Goal: Transaction & Acquisition: Purchase product/service

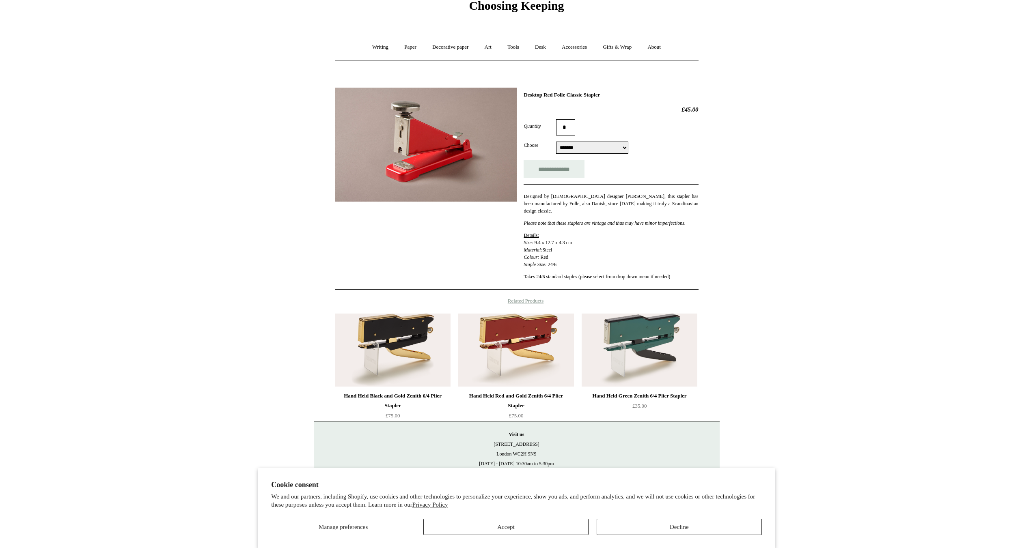
scroll to position [45, 0]
click at [674, 530] on button "Decline" at bounding box center [679, 527] width 165 height 16
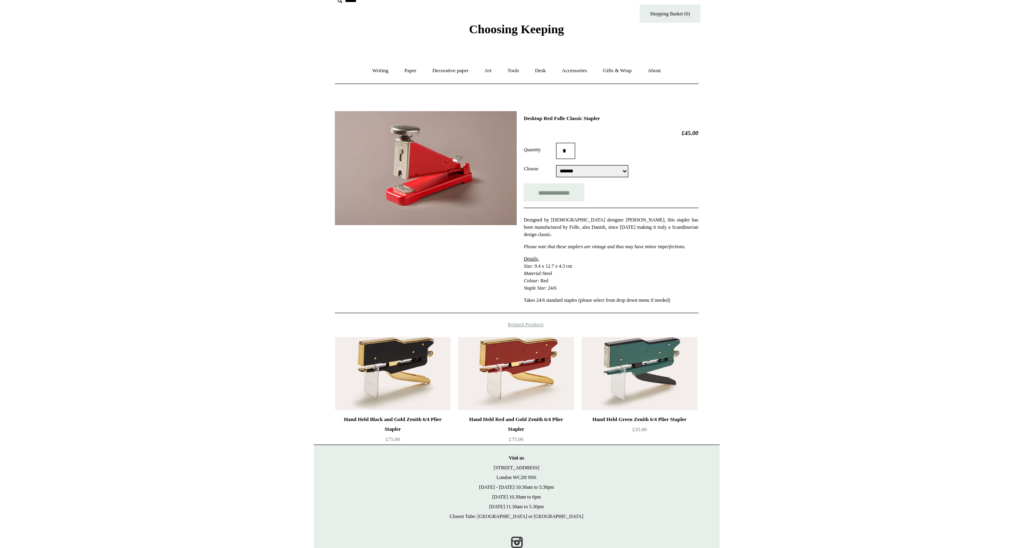
scroll to position [0, 0]
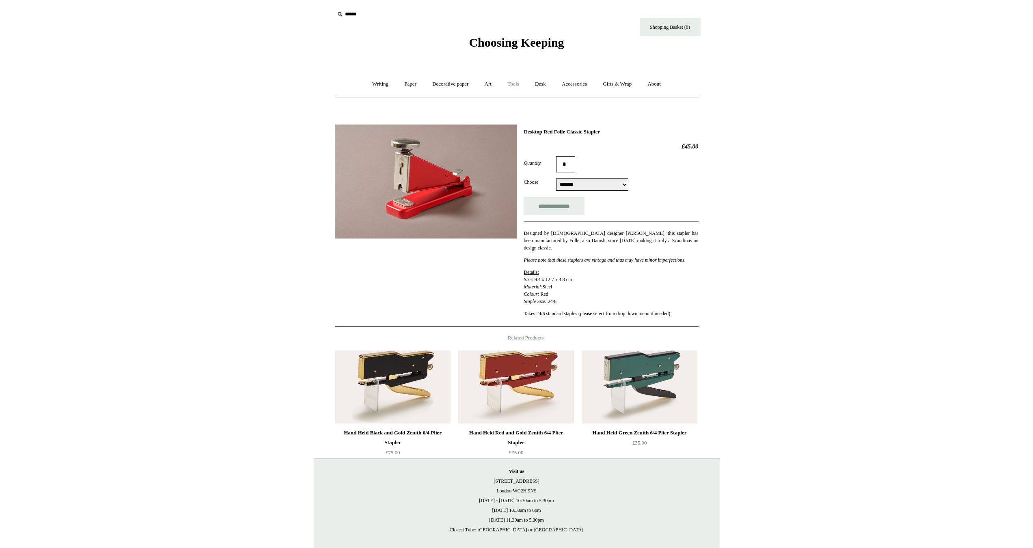
click at [513, 82] on link "Tools +" at bounding box center [513, 84] width 26 height 22
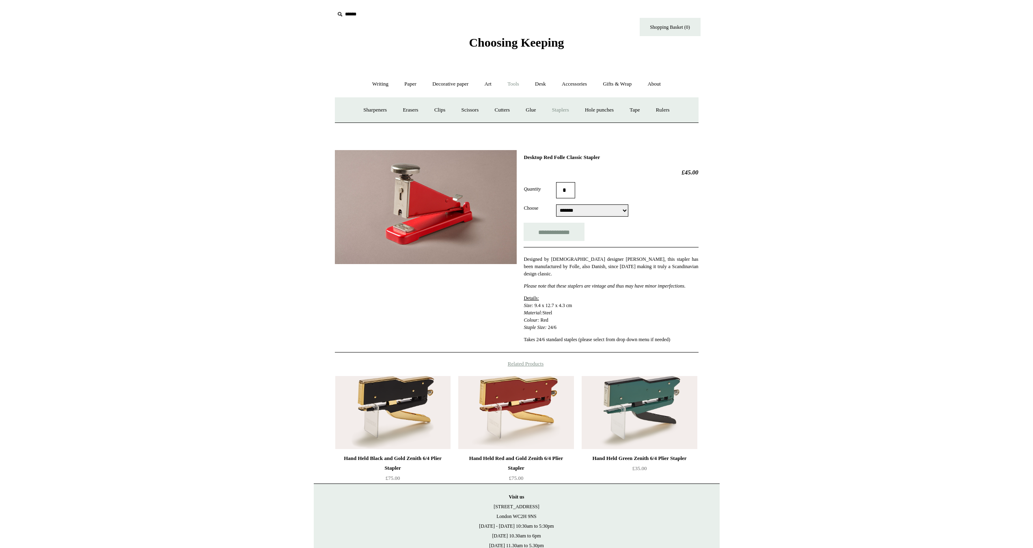
click at [563, 111] on link "Staplers +" at bounding box center [561, 110] width 32 height 22
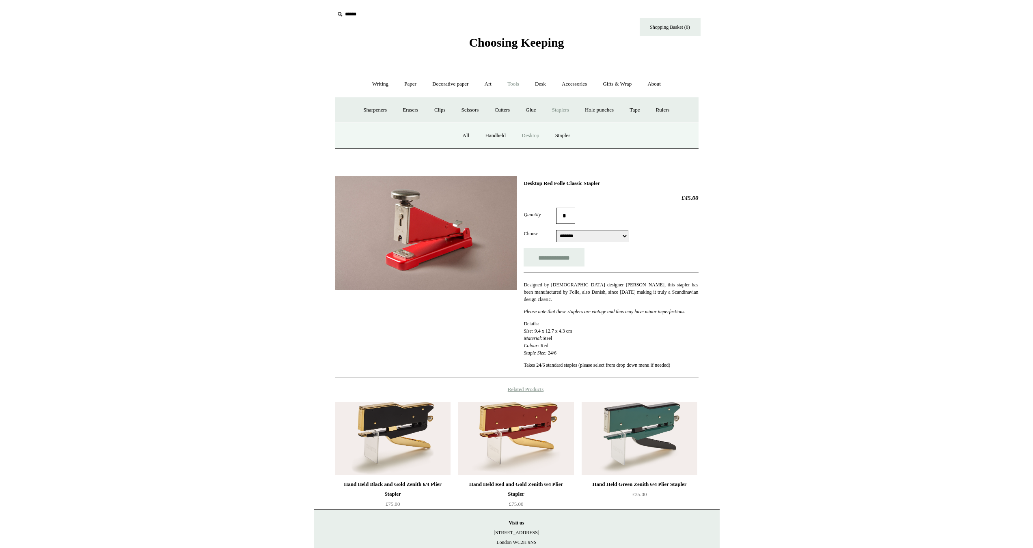
click at [527, 135] on link "Desktop" at bounding box center [530, 136] width 32 height 22
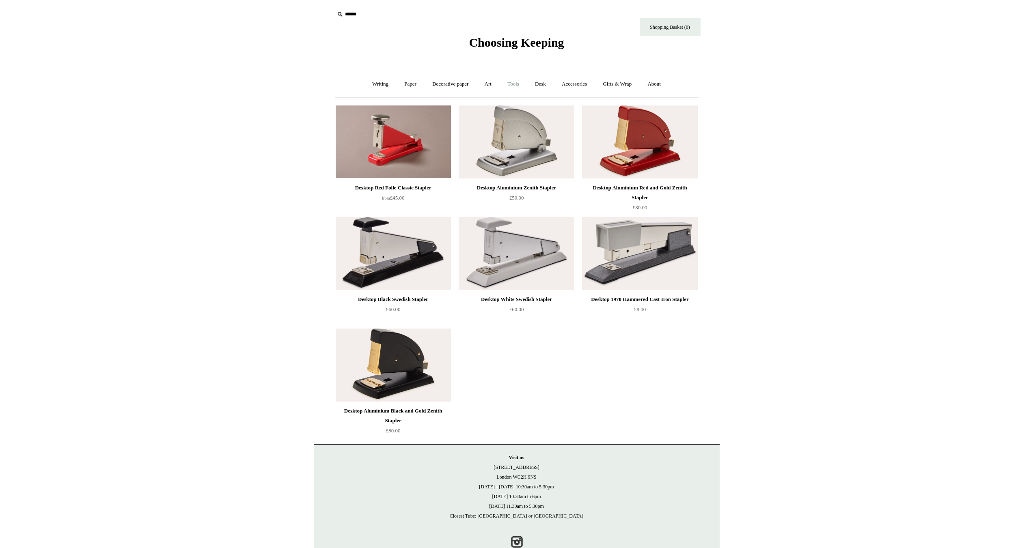
click at [512, 82] on link "Tools +" at bounding box center [513, 84] width 26 height 22
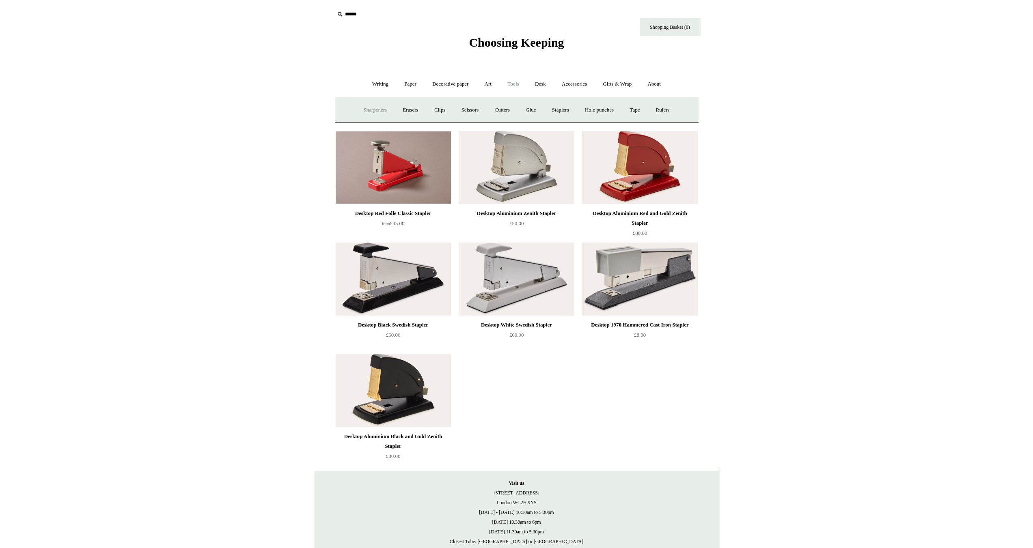
click at [364, 108] on link "Sharpeners" at bounding box center [375, 110] width 38 height 22
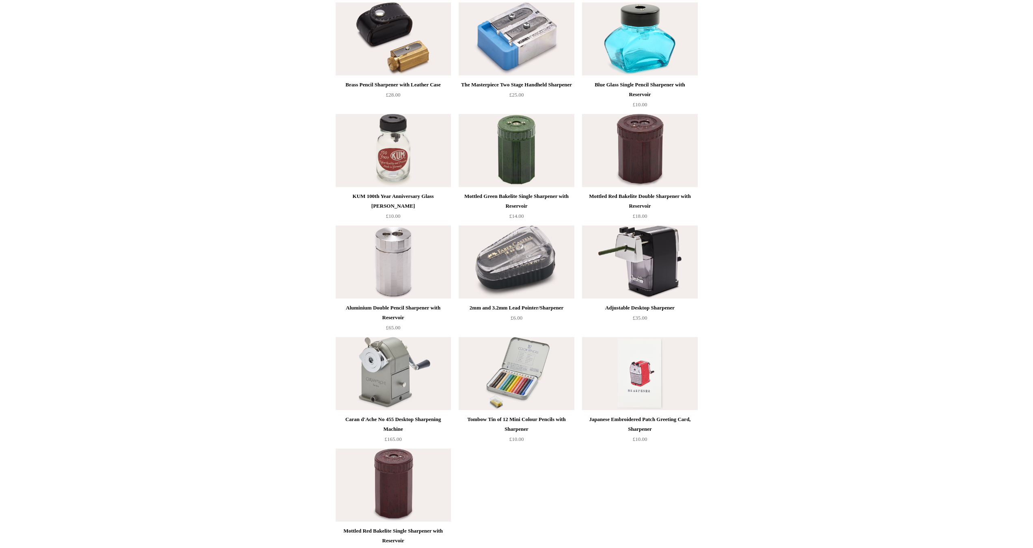
scroll to position [203, 0]
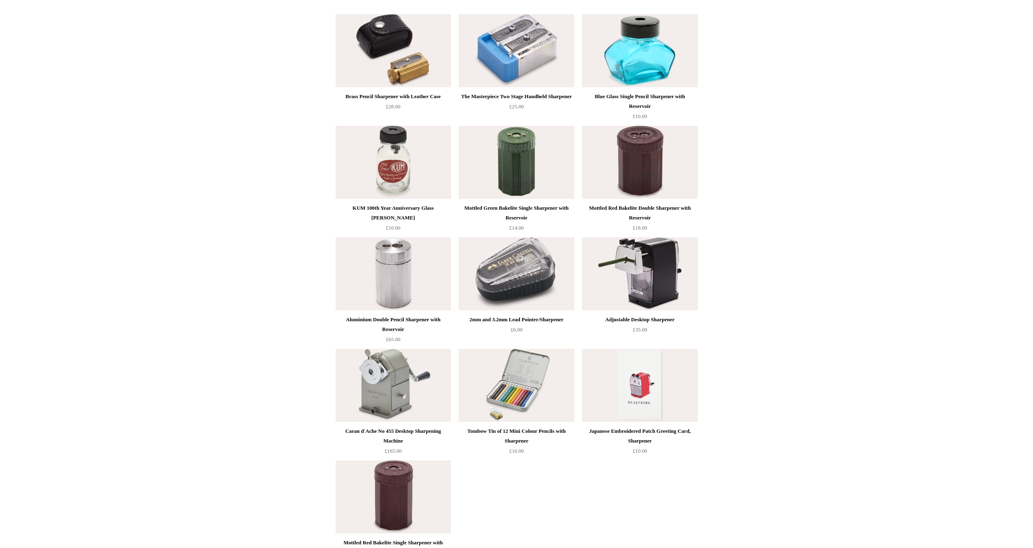
drag, startPoint x: 265, startPoint y: 337, endPoint x: 243, endPoint y: 265, distance: 75.0
click at [243, 265] on html "Menu Choosing Keeping * Shipping Information Shopping Basket (0) * ⤺ + +" at bounding box center [516, 250] width 1033 height 906
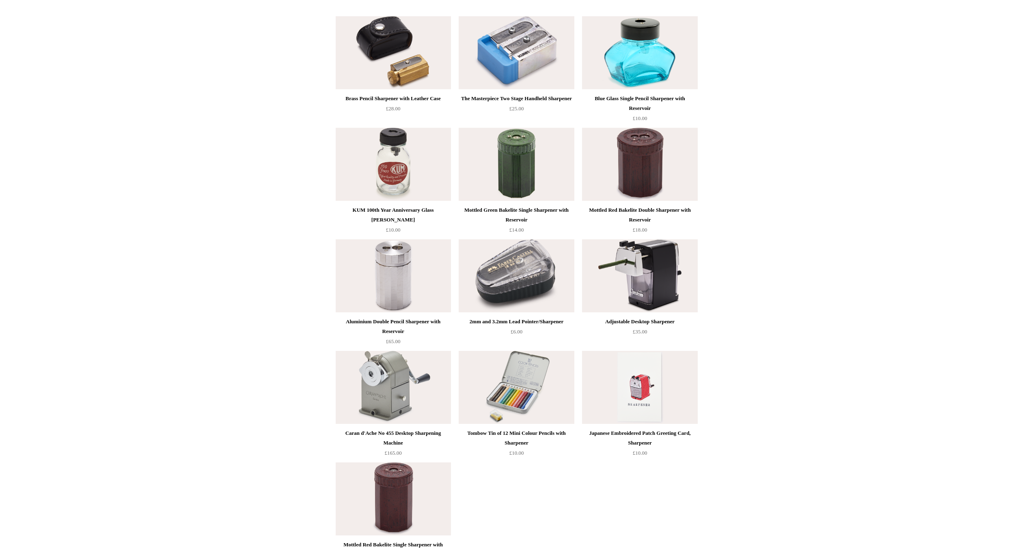
scroll to position [244, 0]
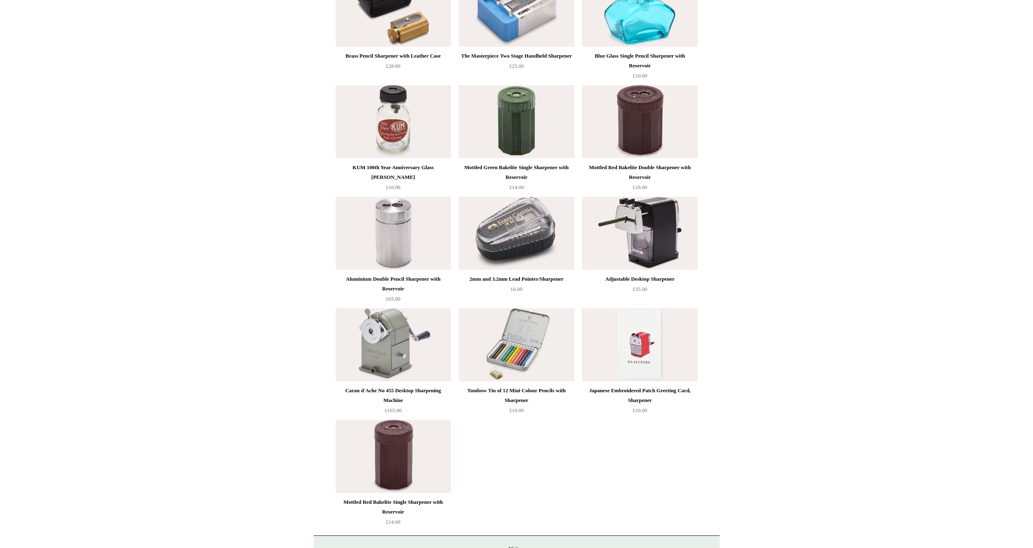
click at [386, 352] on img at bounding box center [393, 344] width 115 height 73
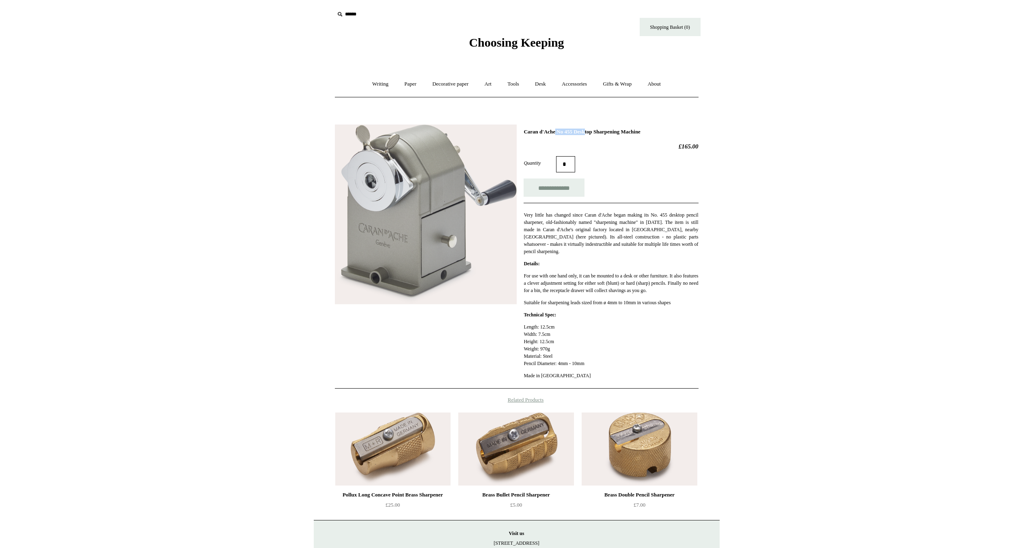
drag, startPoint x: 525, startPoint y: 131, endPoint x: 560, endPoint y: 130, distance: 35.3
click at [560, 130] on h1 "Caran d'Ache No 455 Desktop Sharpening Machine" at bounding box center [611, 132] width 175 height 6
copy h1 "Caran d'Ache"
